Goal: Task Accomplishment & Management: Manage account settings

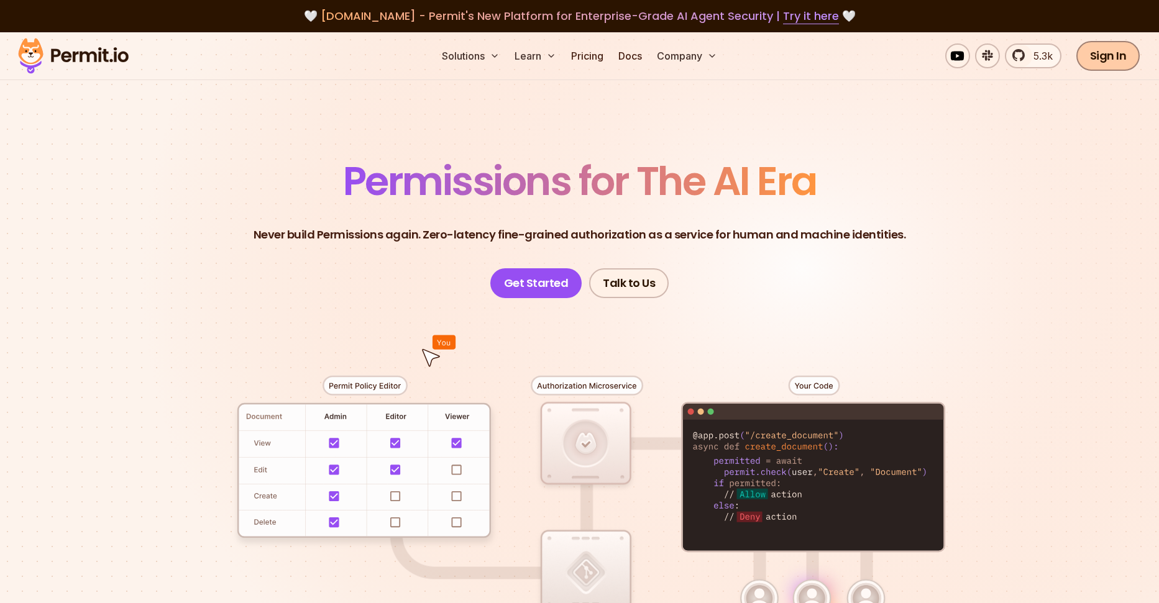
click at [1107, 47] on link "Sign In" at bounding box center [1108, 56] width 64 height 30
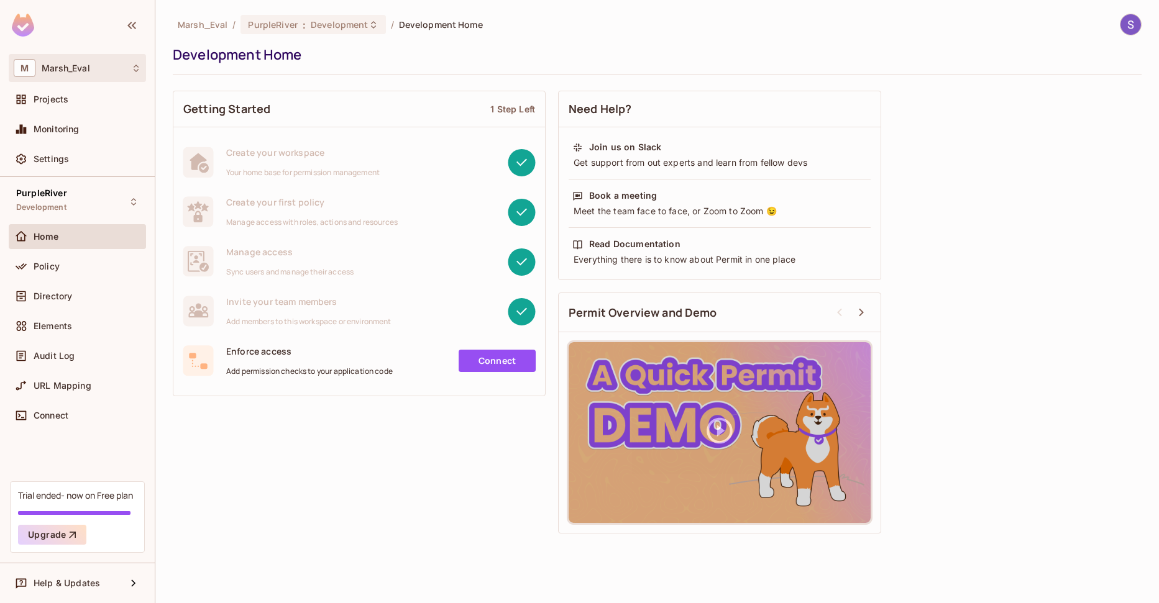
click at [62, 75] on div "M Marsh_Eval" at bounding box center [77, 68] width 127 height 18
click at [69, 68] on div at bounding box center [579, 301] width 1159 height 603
click at [55, 105] on div "Projects" at bounding box center [77, 99] width 127 height 15
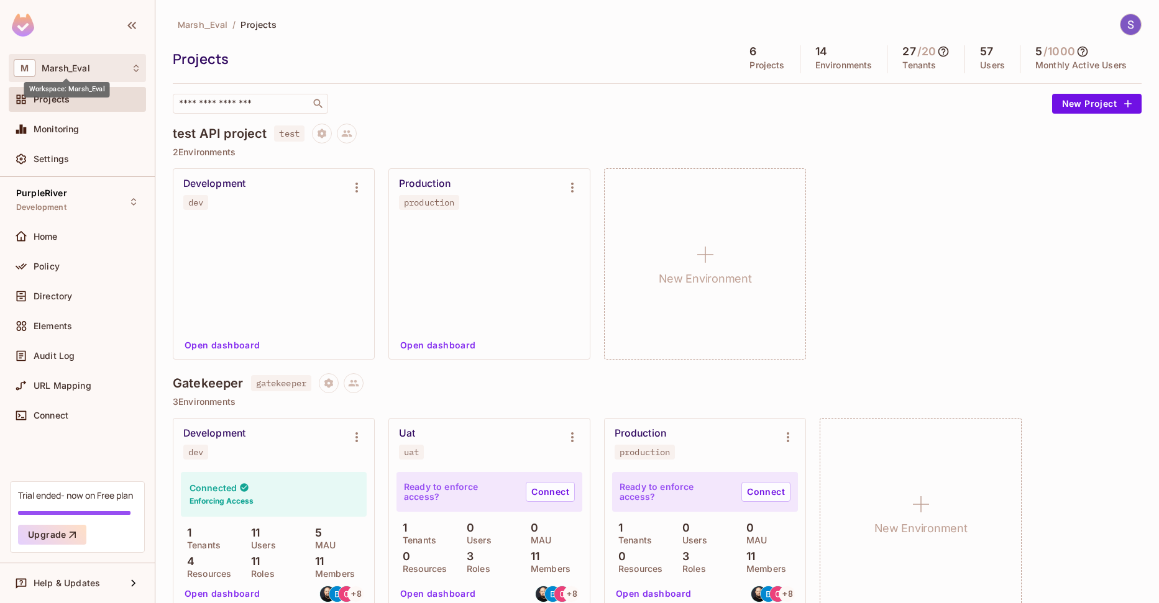
click at [55, 71] on span "Marsh_Eval" at bounding box center [66, 68] width 48 height 10
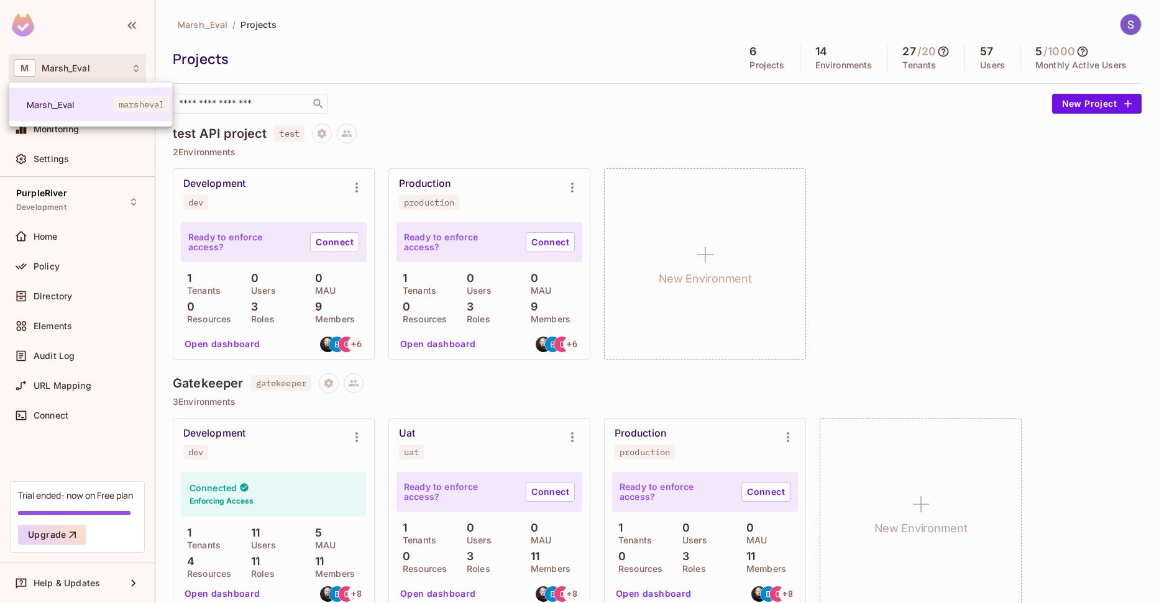
click at [53, 25] on div at bounding box center [579, 301] width 1159 height 603
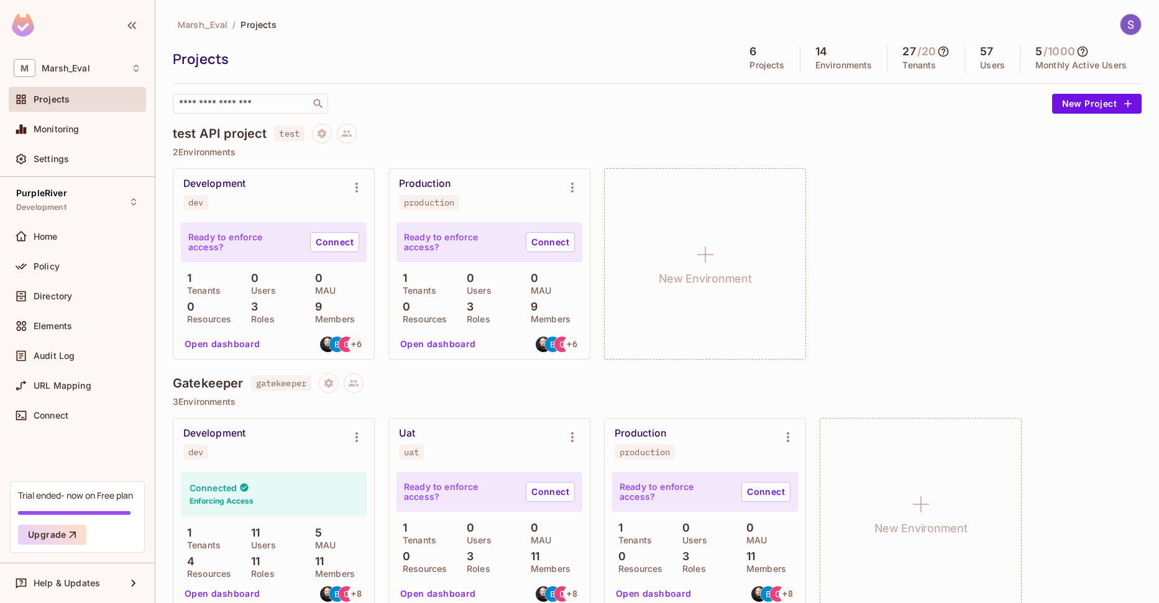
click at [55, 104] on span "Projects" at bounding box center [52, 99] width 36 height 10
click at [51, 163] on span "Settings" at bounding box center [51, 159] width 35 height 10
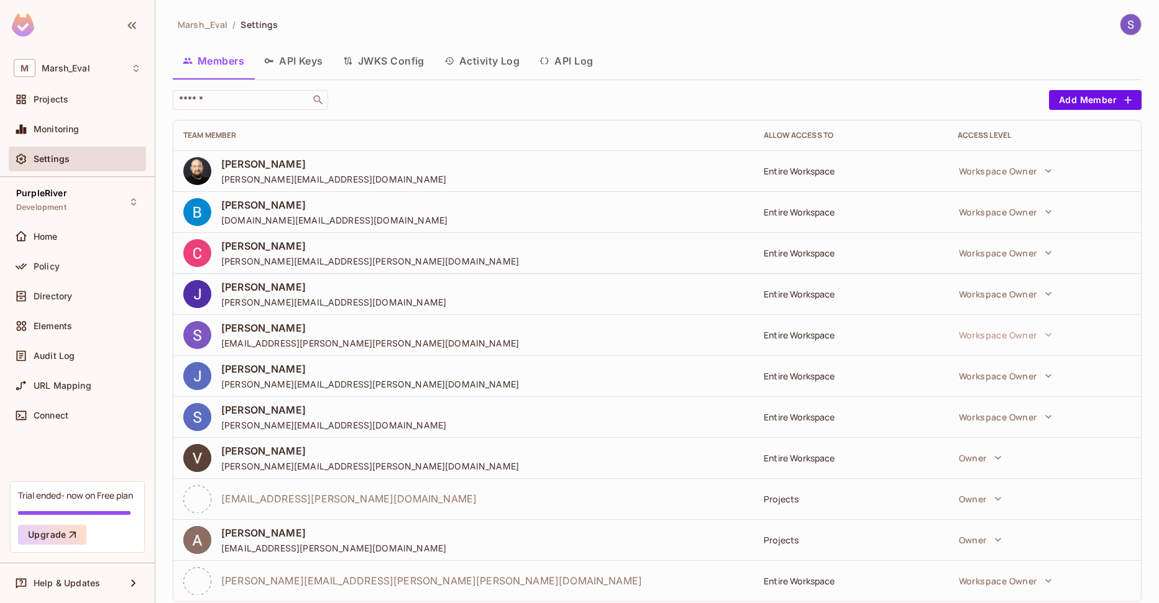
scroll to position [26, 0]
